Goal: Information Seeking & Learning: Learn about a topic

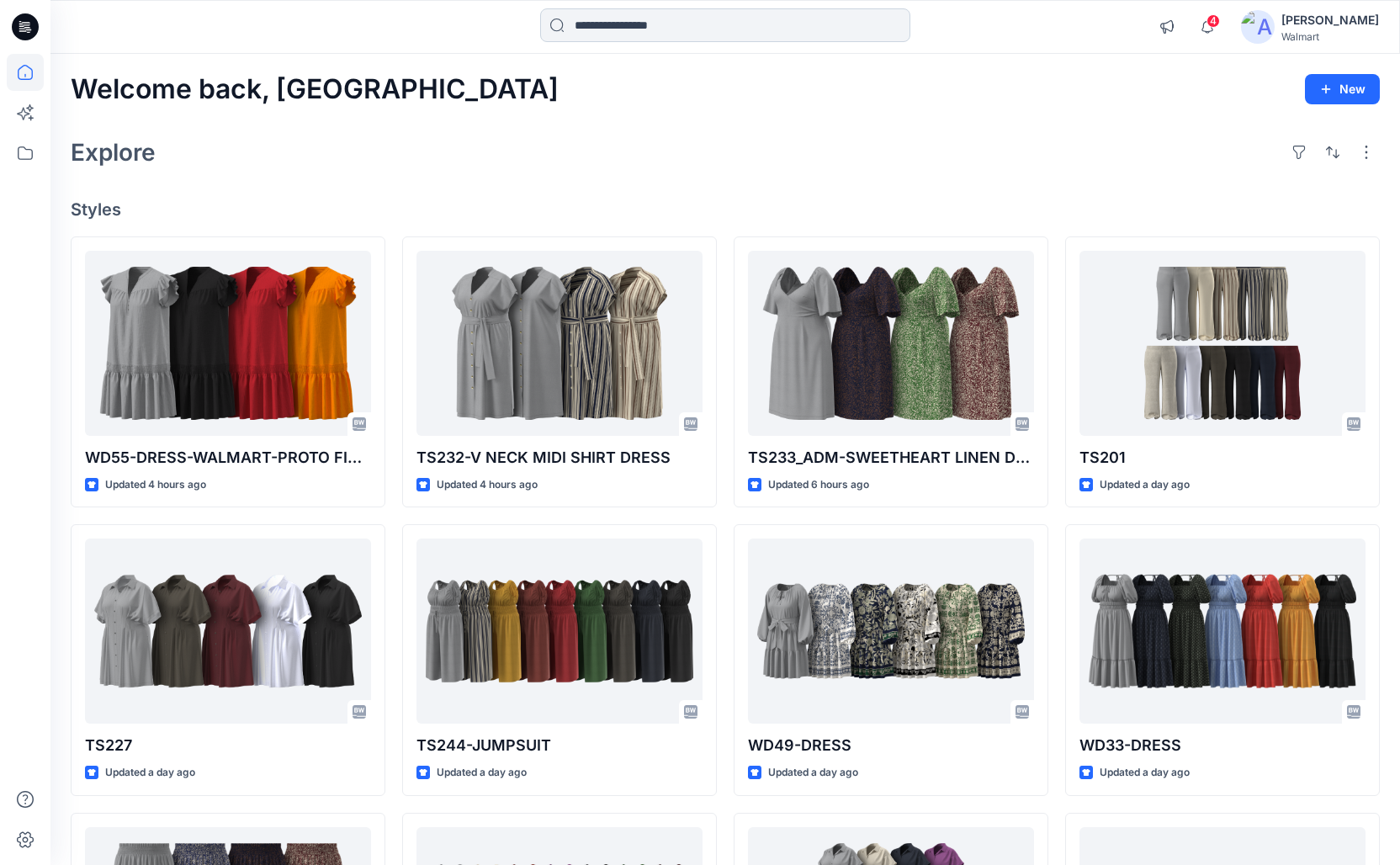
click at [694, 34] on input at bounding box center [725, 26] width 370 height 34
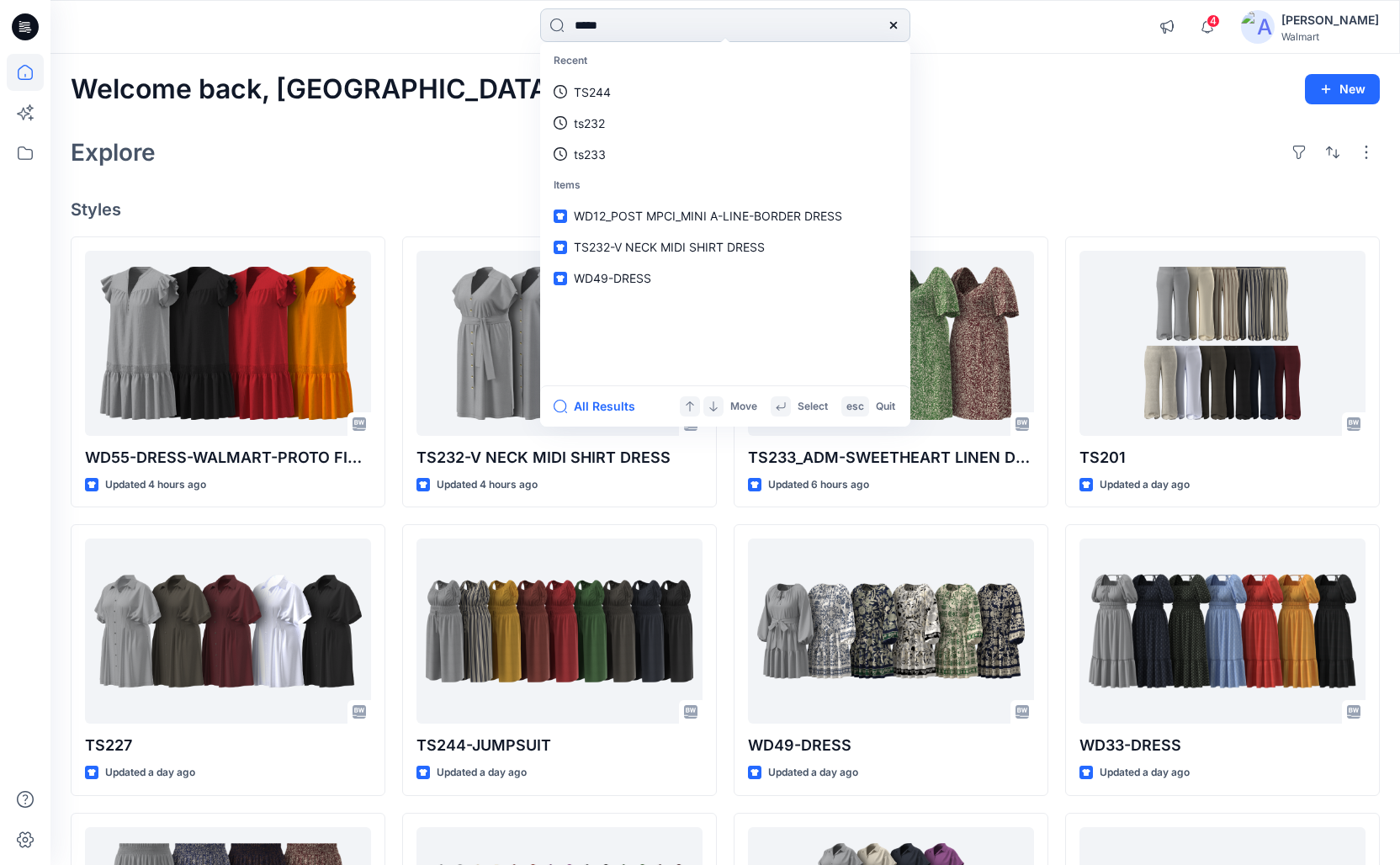
type input "*****"
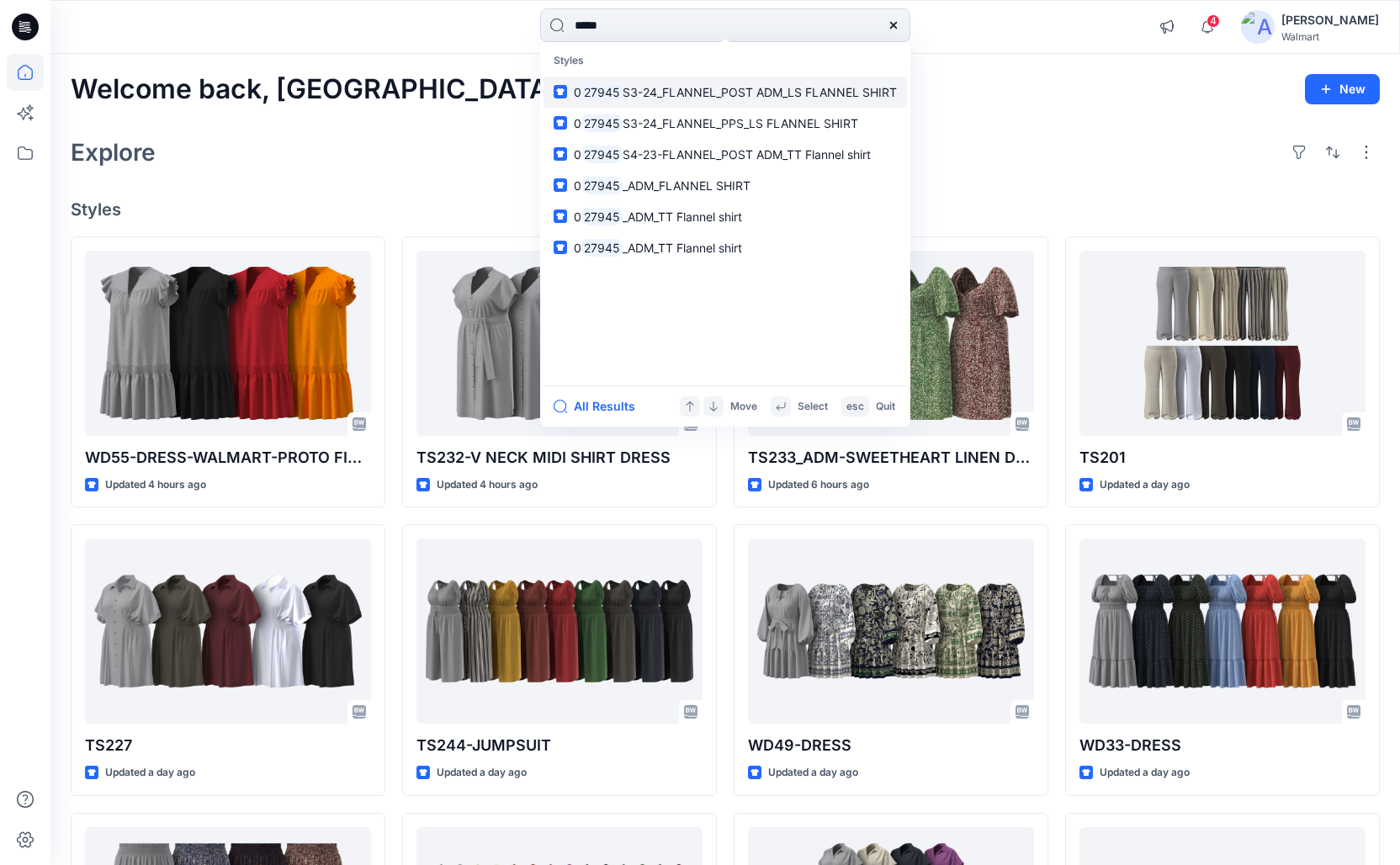
click at [753, 102] on link "0 27945 S3-24_FLANNEL_POST ADM_LS FLANNEL SHIRT" at bounding box center [726, 91] width 364 height 31
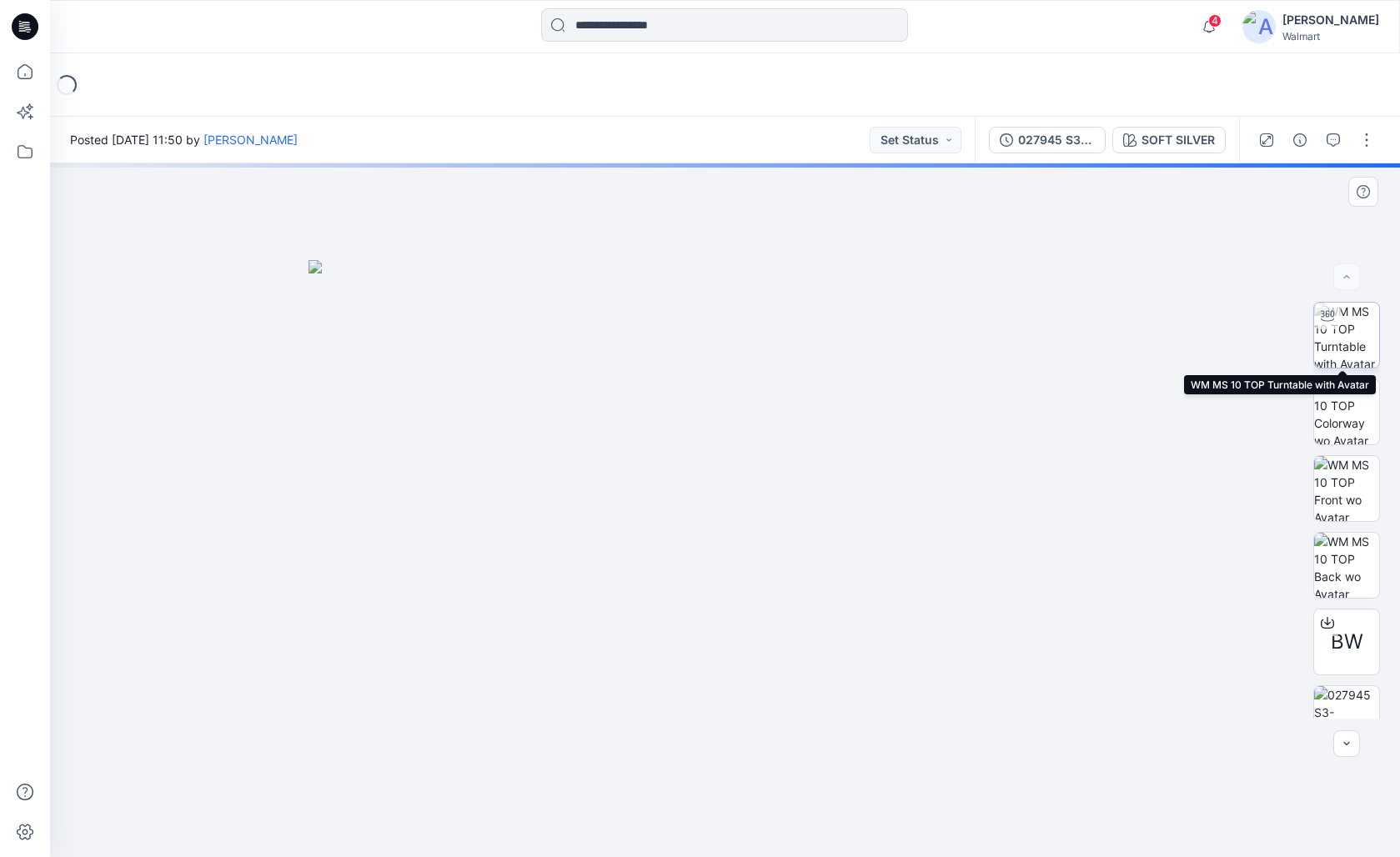
click at [902, 333] on img at bounding box center [1346, 335] width 65 height 65
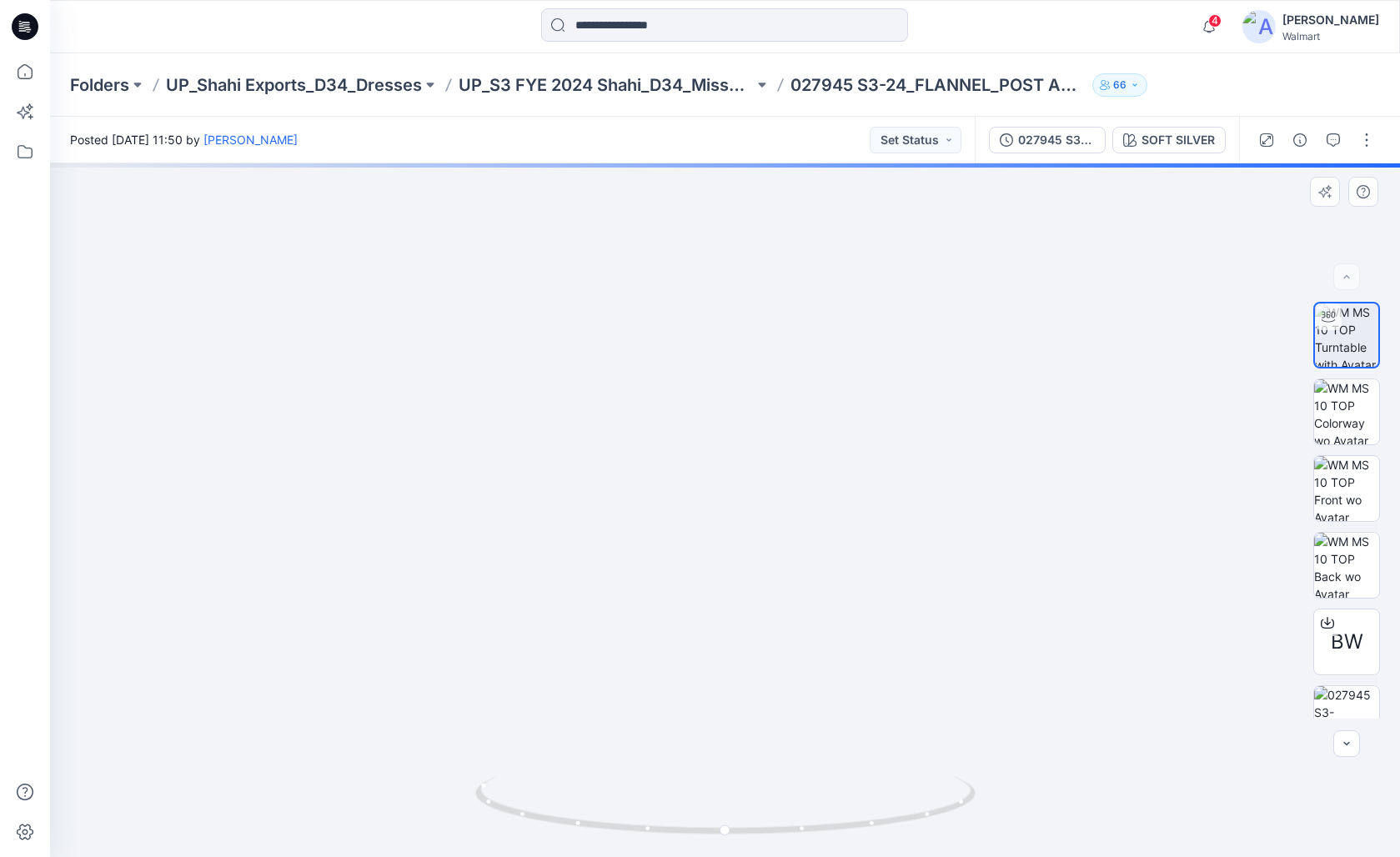
drag, startPoint x: 789, startPoint y: 336, endPoint x: 794, endPoint y: 451, distance: 115.1
click at [794, 451] on img at bounding box center [724, 480] width 1098 height 752
drag, startPoint x: 898, startPoint y: 581, endPoint x: 925, endPoint y: 464, distance: 120.1
drag, startPoint x: 886, startPoint y: 824, endPoint x: 751, endPoint y: 819, distance: 135.1
click at [751, 739] on icon at bounding box center [727, 807] width 505 height 63
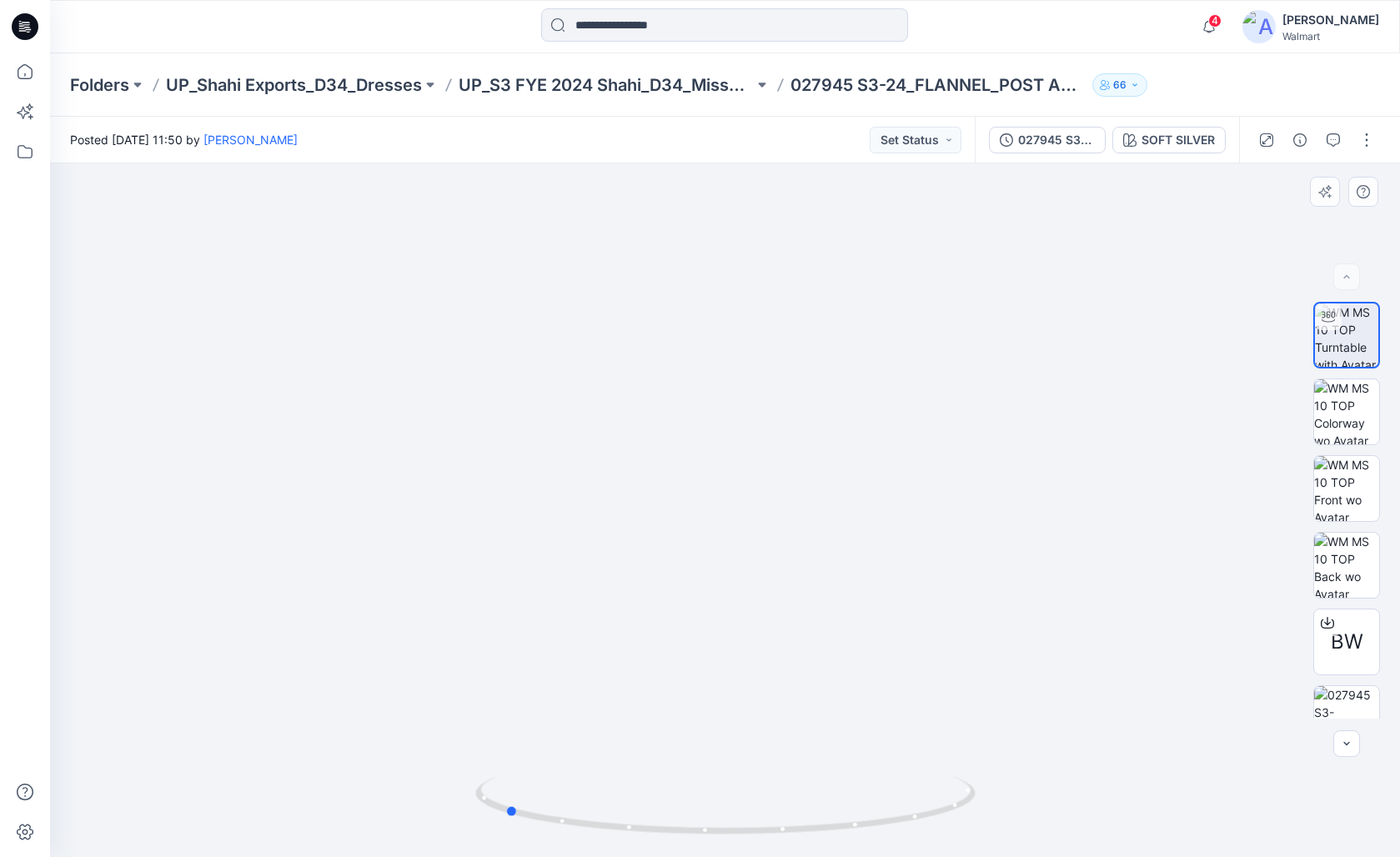
drag, startPoint x: 778, startPoint y: 827, endPoint x: 685, endPoint y: 738, distance: 128.7
click at [691, 739] on icon at bounding box center [727, 807] width 505 height 63
click at [35, 30] on icon at bounding box center [24, 26] width 26 height 26
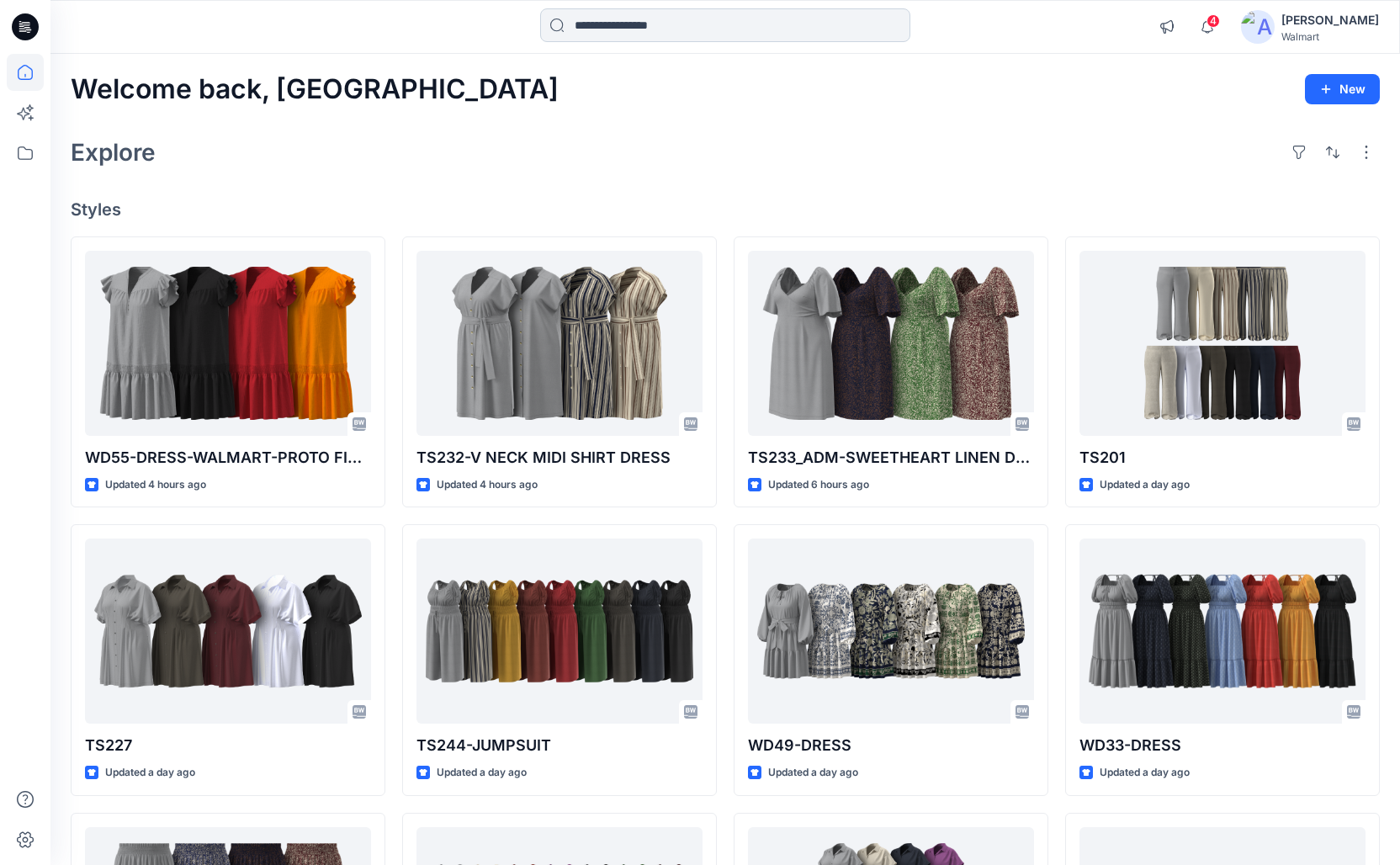
click at [748, 21] on input at bounding box center [725, 26] width 370 height 34
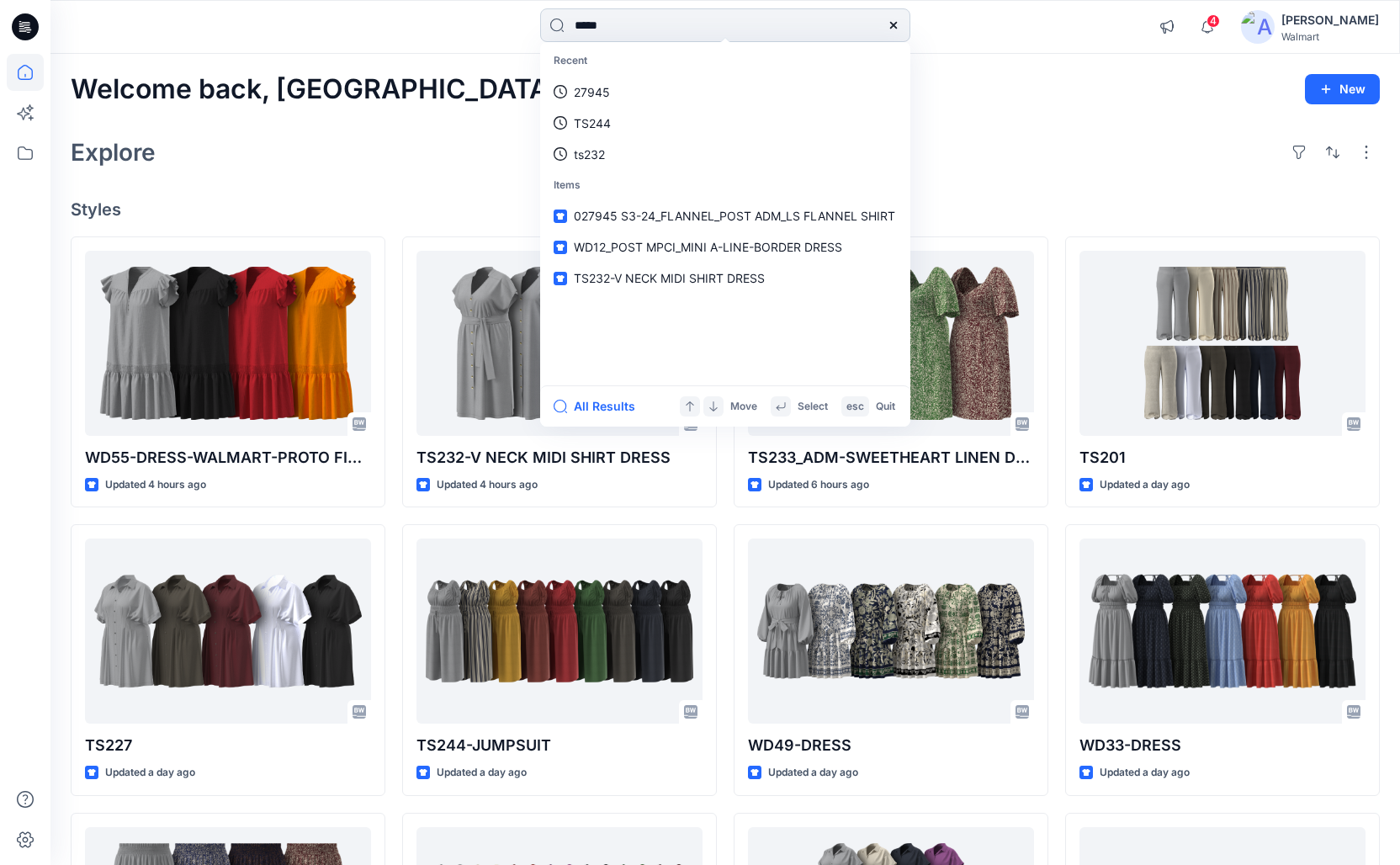
type input "*****"
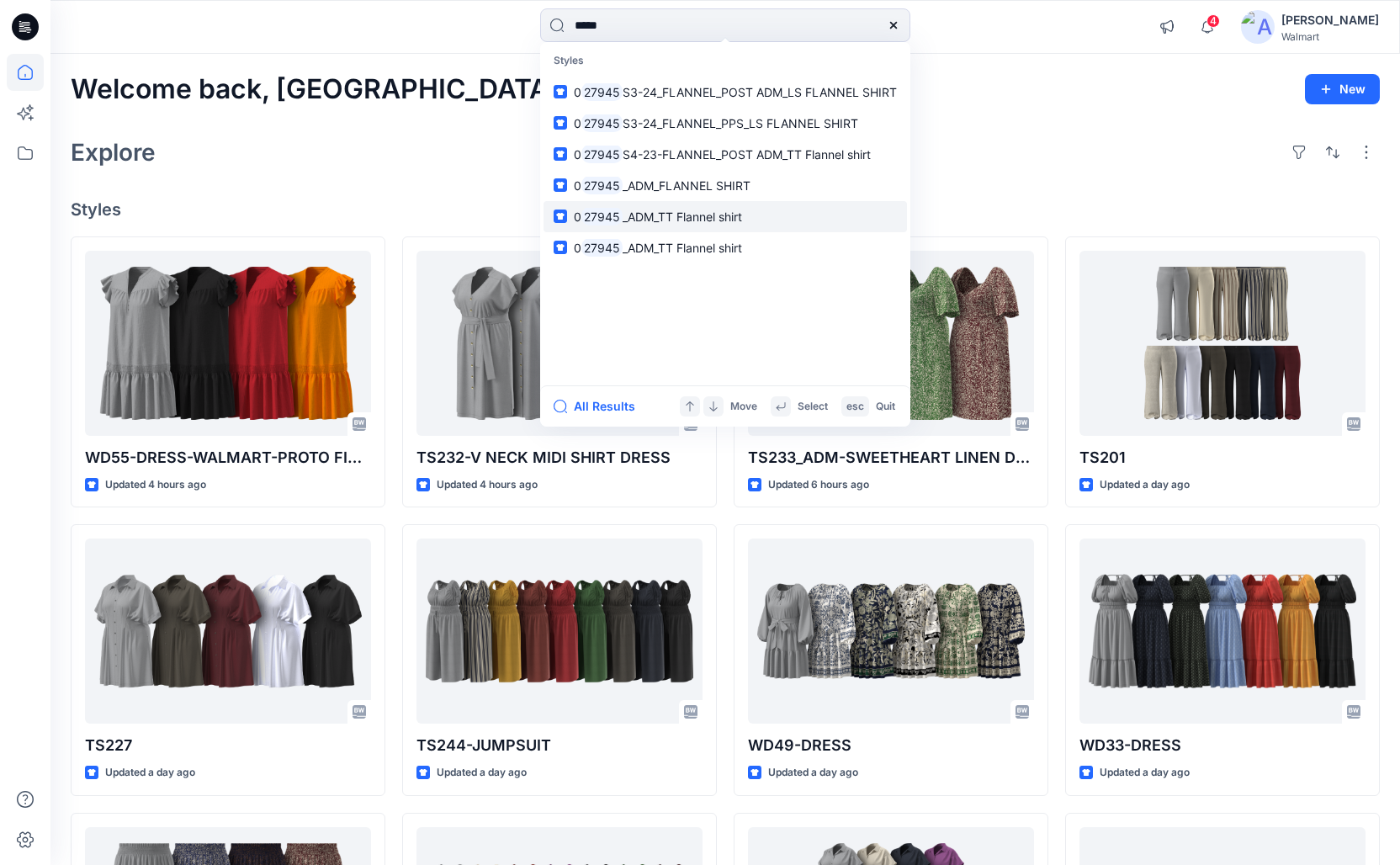
click at [668, 219] on span "_ADM_TT Flannel shirt" at bounding box center [682, 216] width 120 height 14
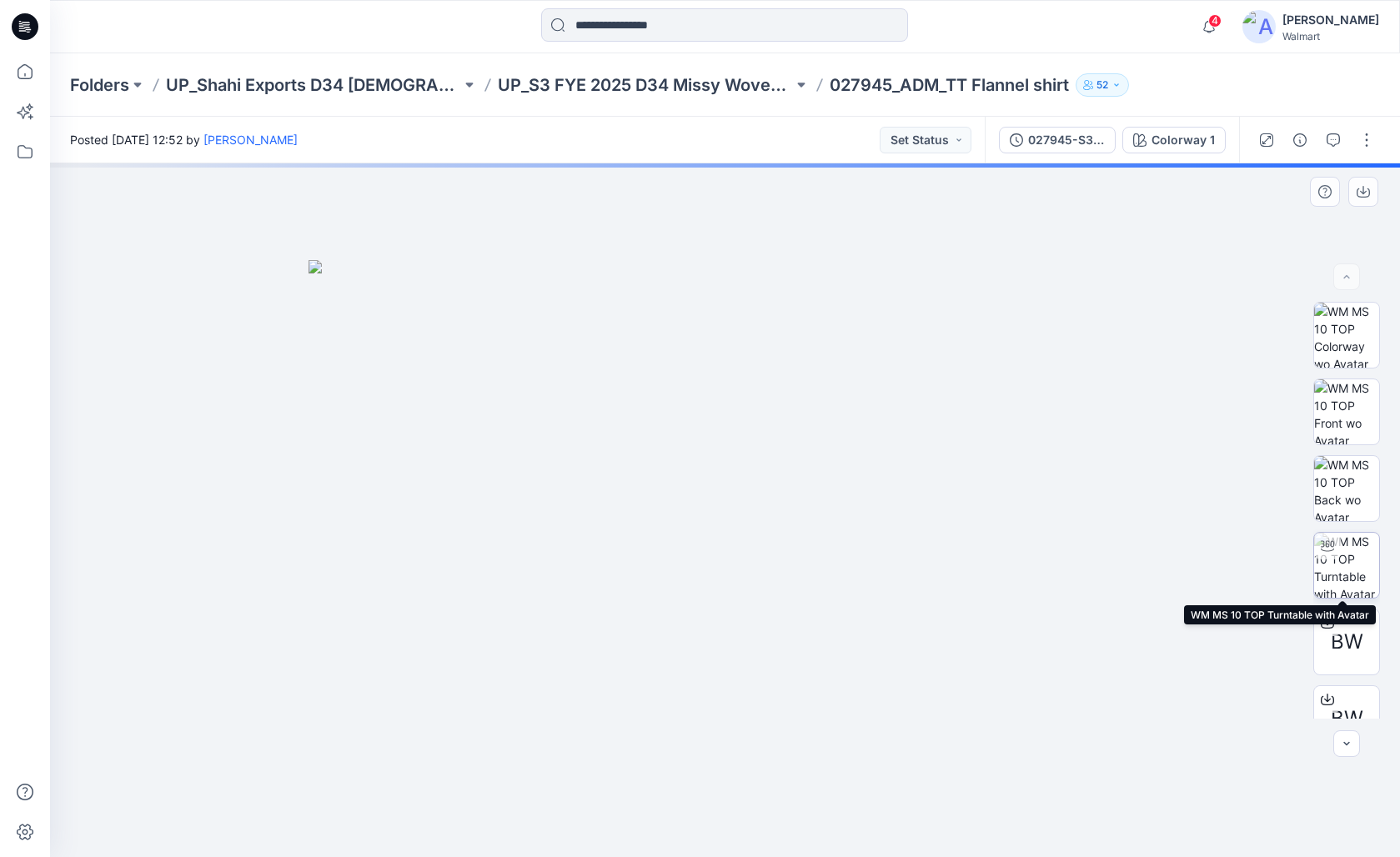
click at [902, 543] on img at bounding box center [1346, 565] width 65 height 65
click at [31, 29] on icon at bounding box center [24, 26] width 26 height 26
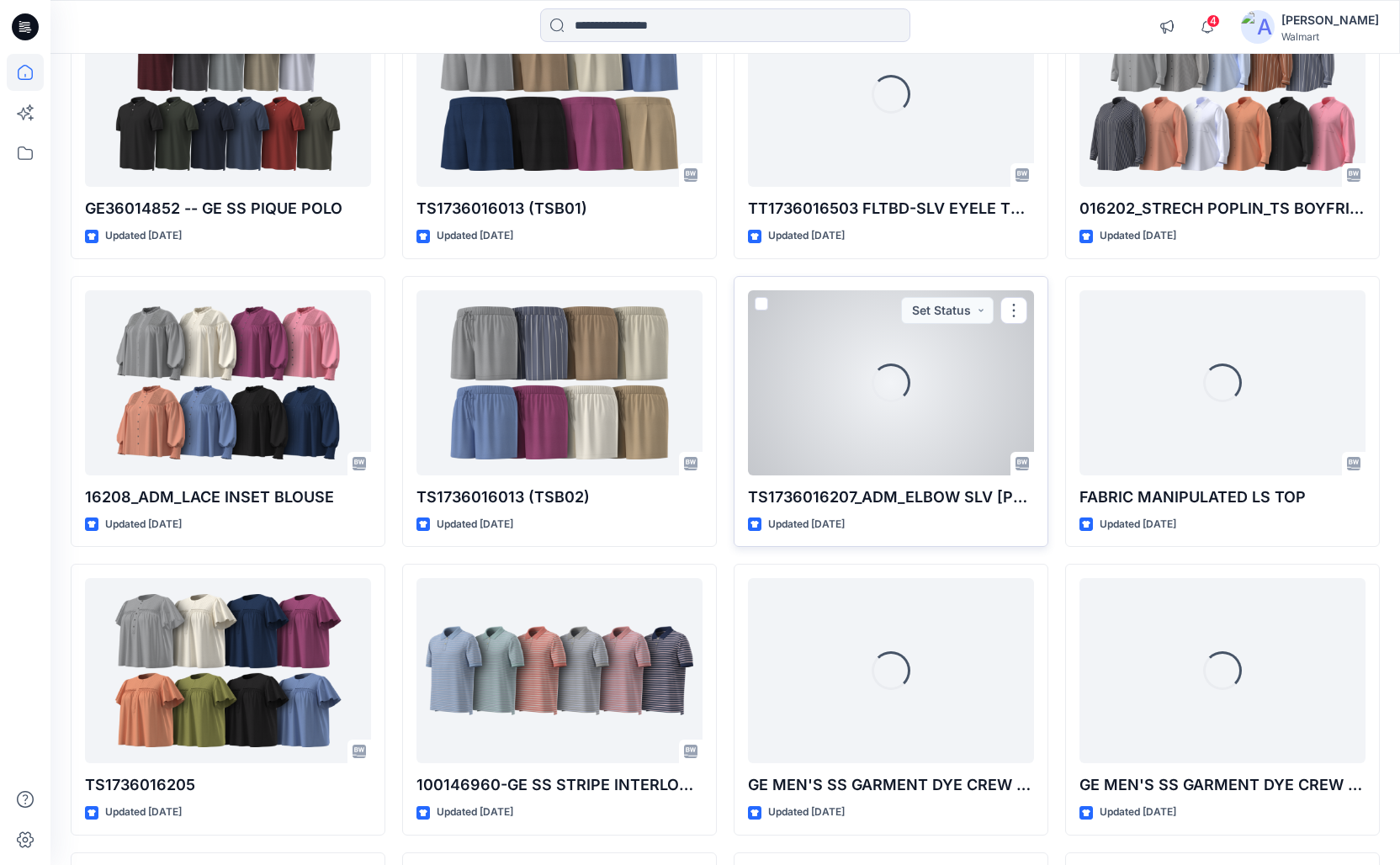
scroll to position [10617, 0]
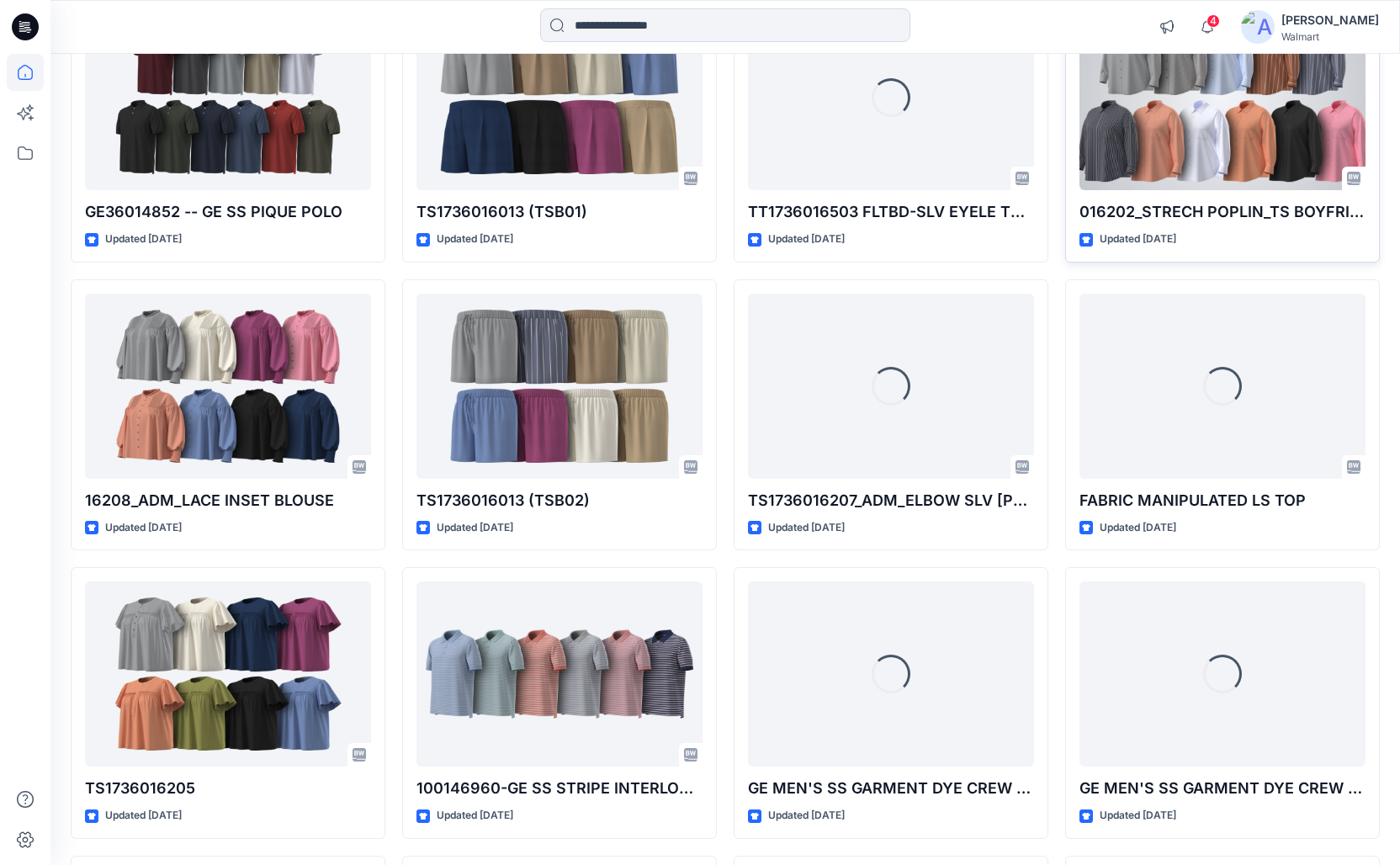
click at [911, 104] on div at bounding box center [1222, 97] width 286 height 185
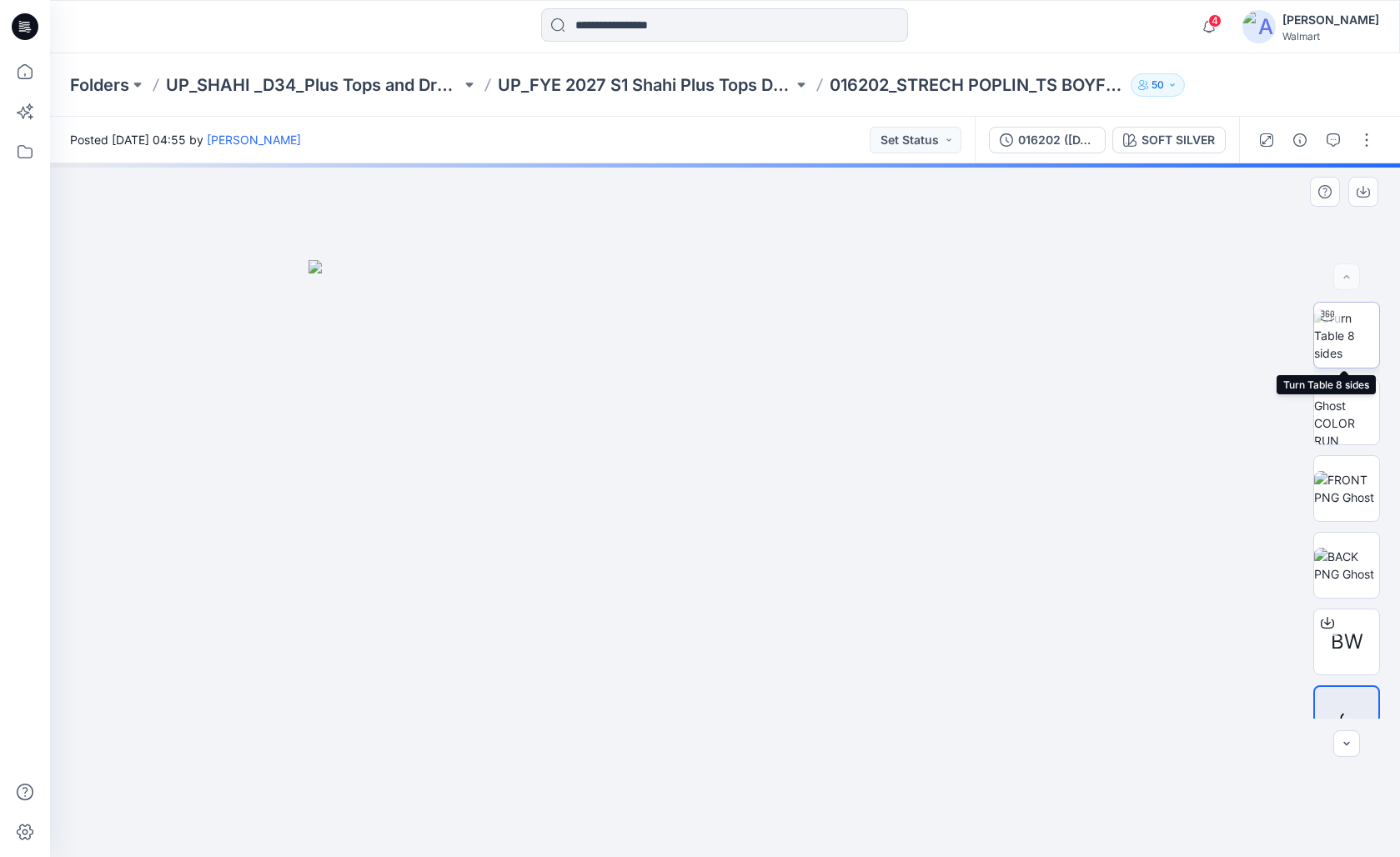
click at [902, 336] on img at bounding box center [1346, 336] width 65 height 53
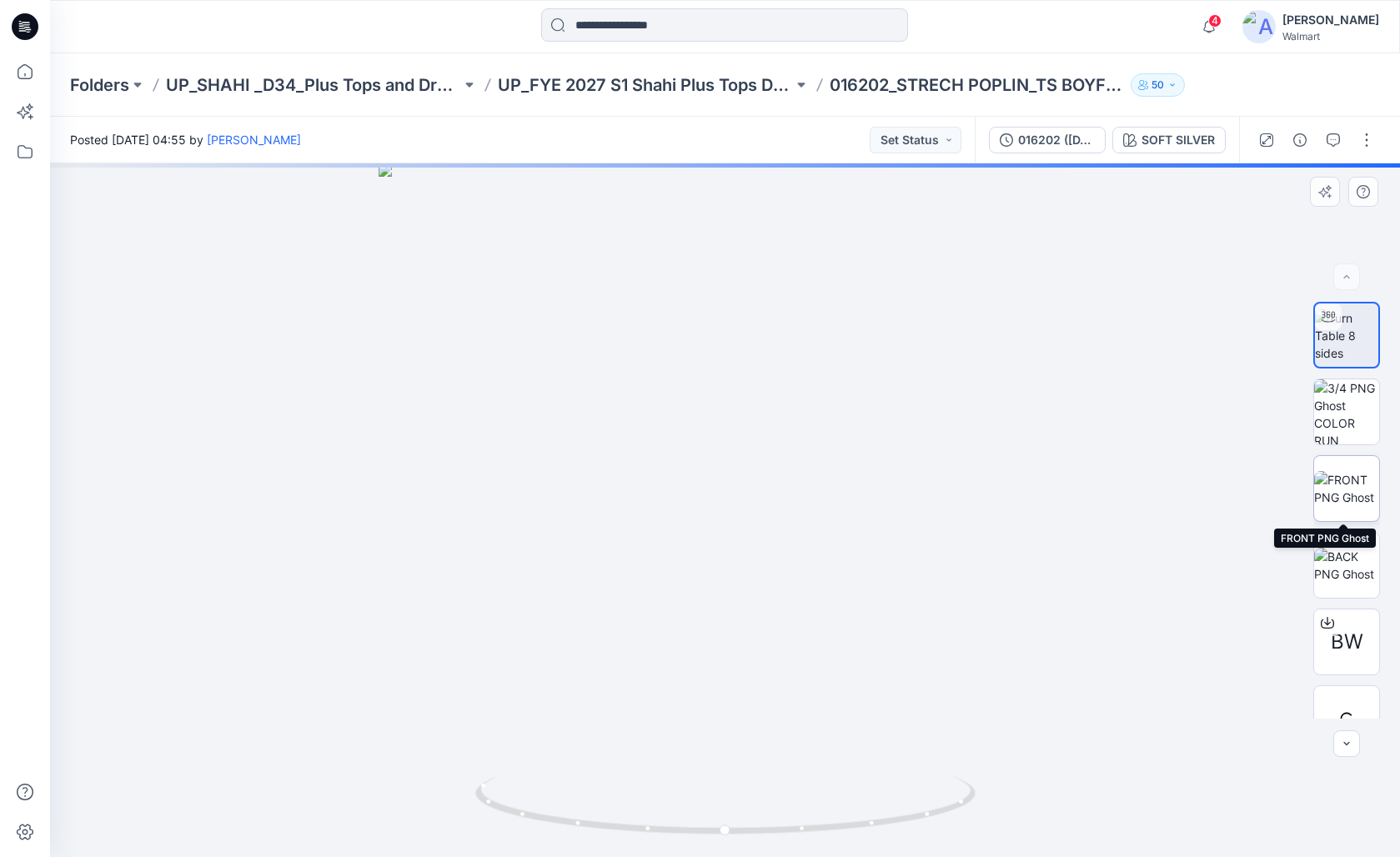
click at [902, 504] on img at bounding box center [1346, 489] width 65 height 35
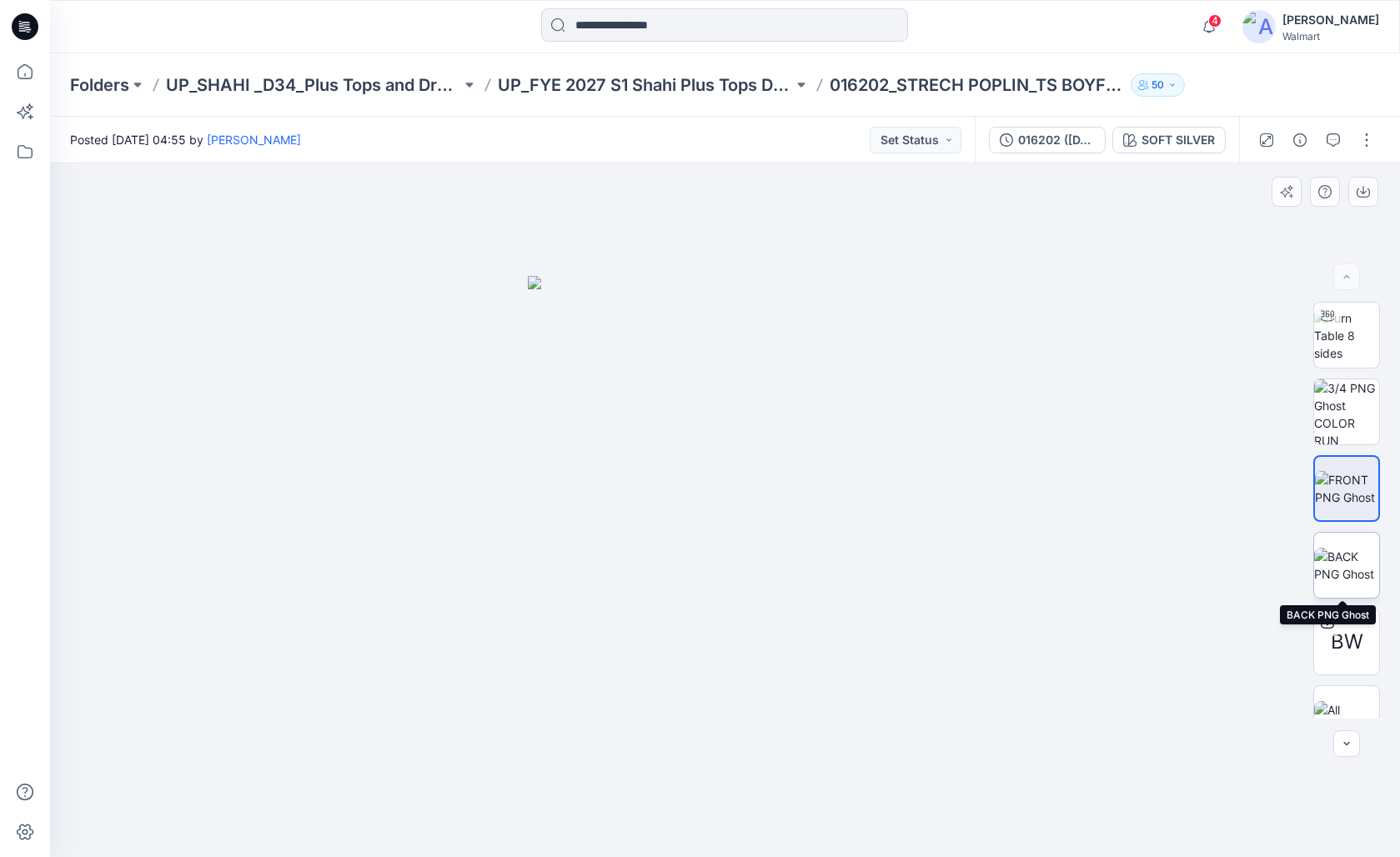
click at [902, 568] on img at bounding box center [1346, 565] width 65 height 35
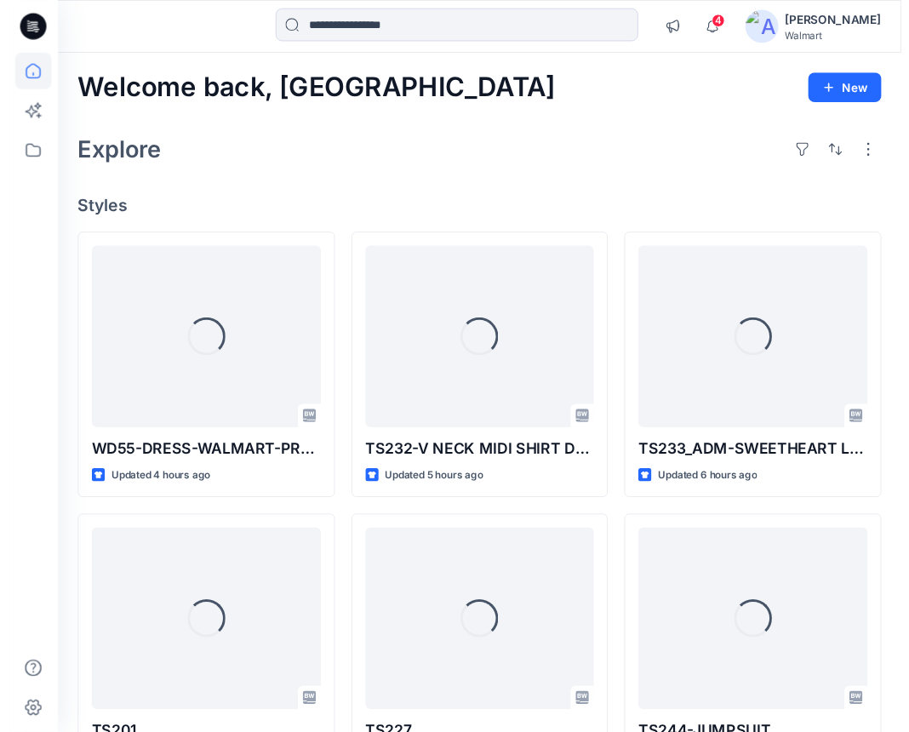
scroll to position [10740, 0]
